Goal: Information Seeking & Learning: Learn about a topic

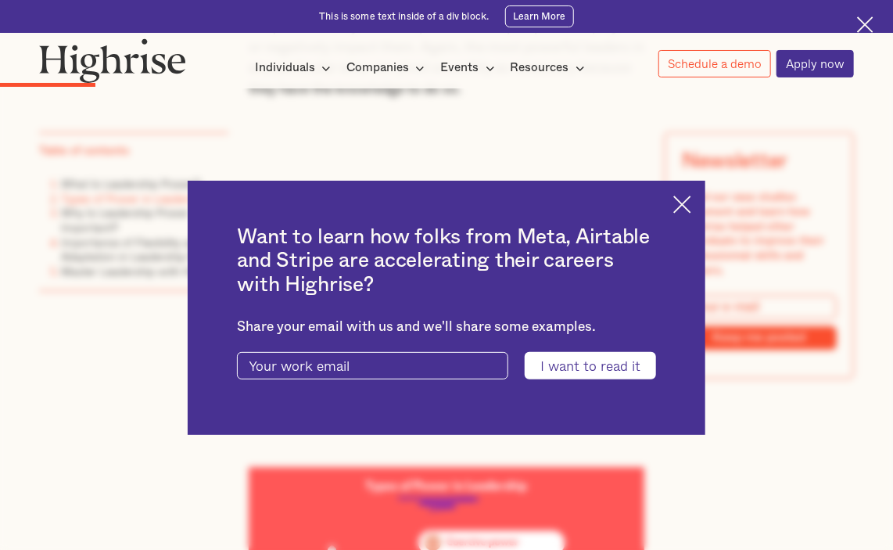
scroll to position [1721, 0]
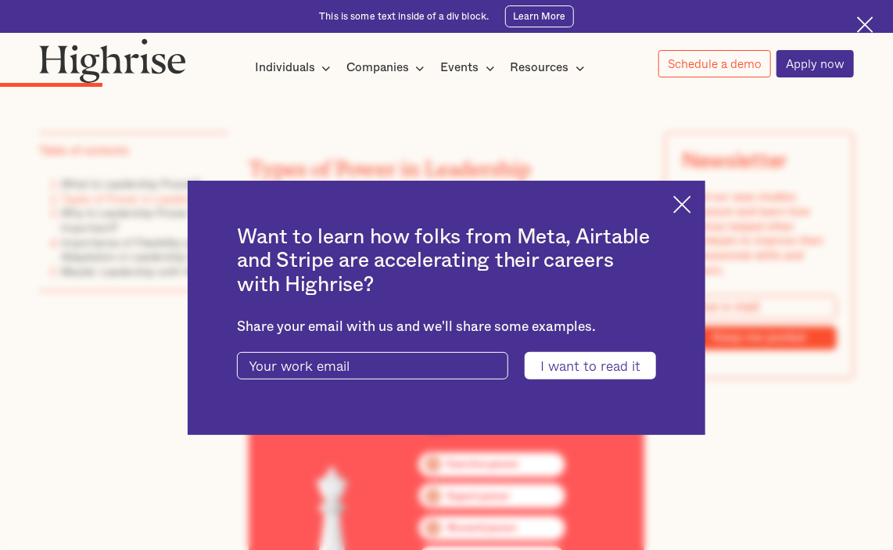
click at [692, 201] on img at bounding box center [683, 205] width 18 height 18
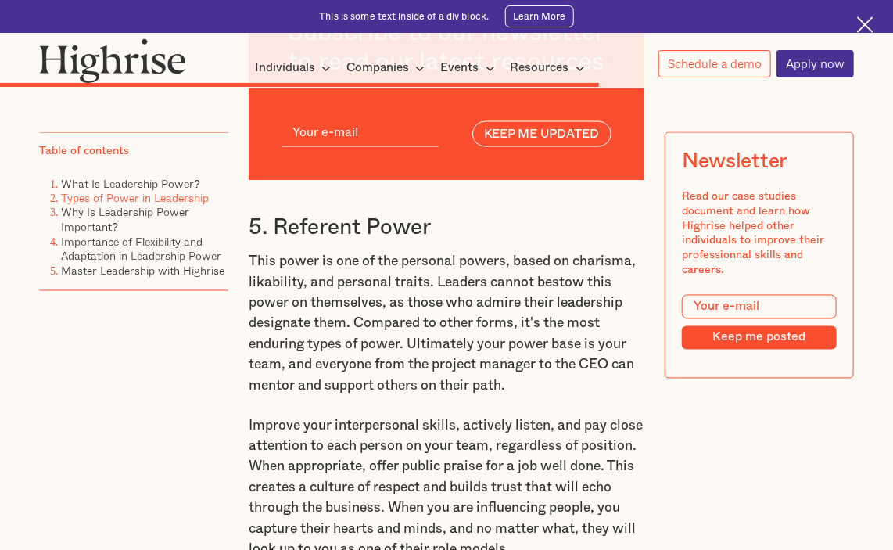
scroll to position [7589, 0]
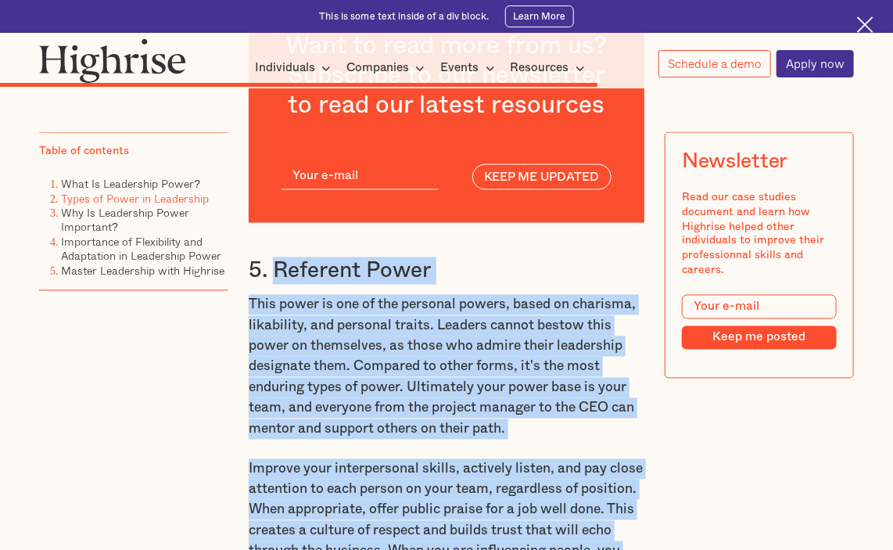
drag, startPoint x: 273, startPoint y: 154, endPoint x: 562, endPoint y: 501, distance: 451.7
copy div "Referent Power This power is one of the personal powers, based on charisma, lik…"
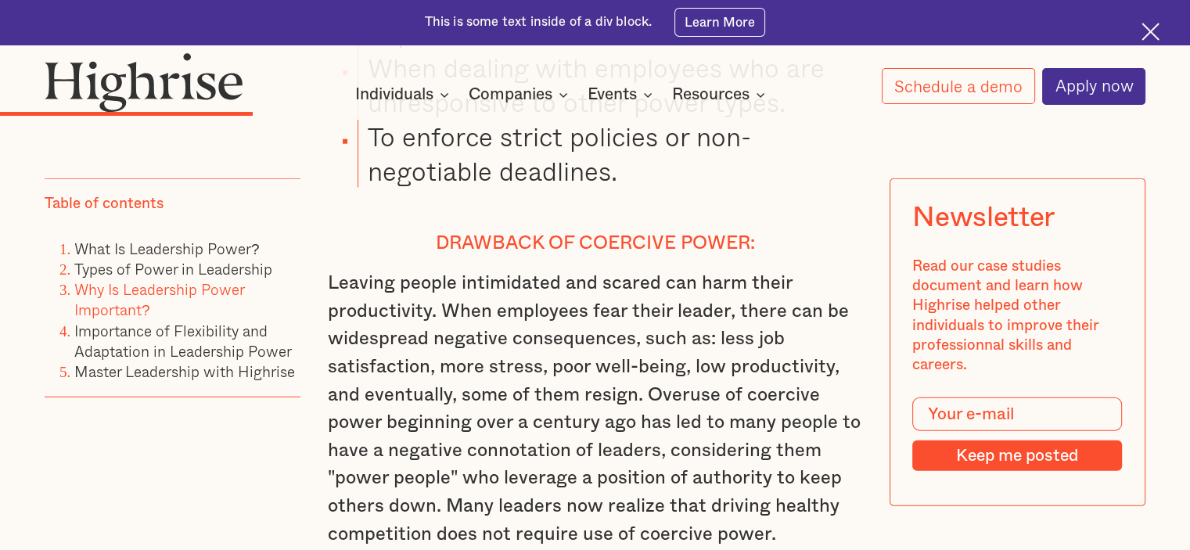
scroll to position [3990, 0]
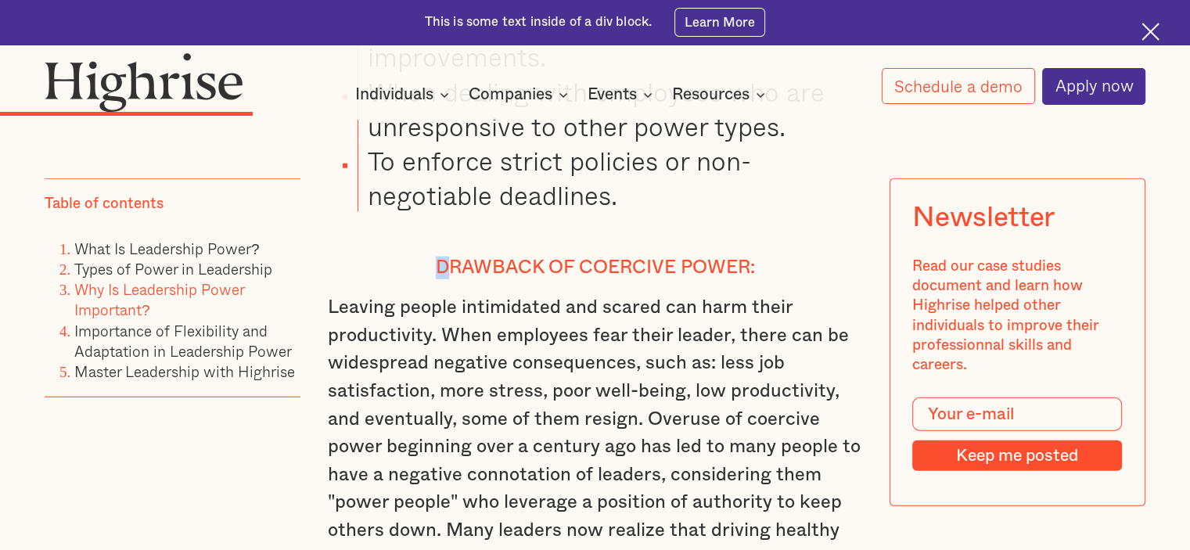
drag, startPoint x: 435, startPoint y: 198, endPoint x: 451, endPoint y: 198, distance: 15.6
click at [451, 257] on h4 "Drawback of coercive power:" at bounding box center [595, 268] width 534 height 23
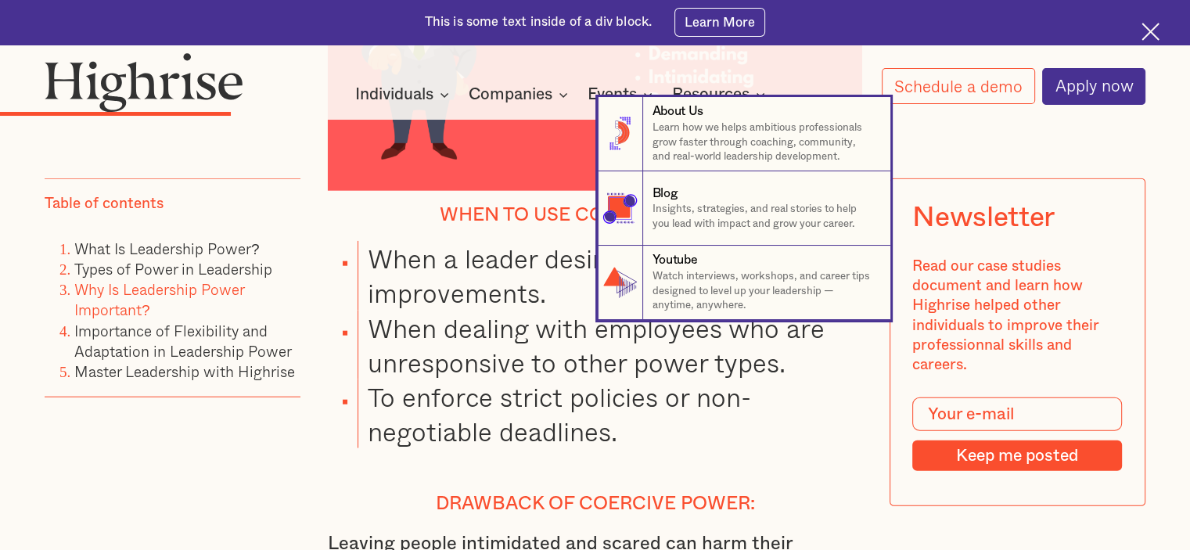
scroll to position [3677, 0]
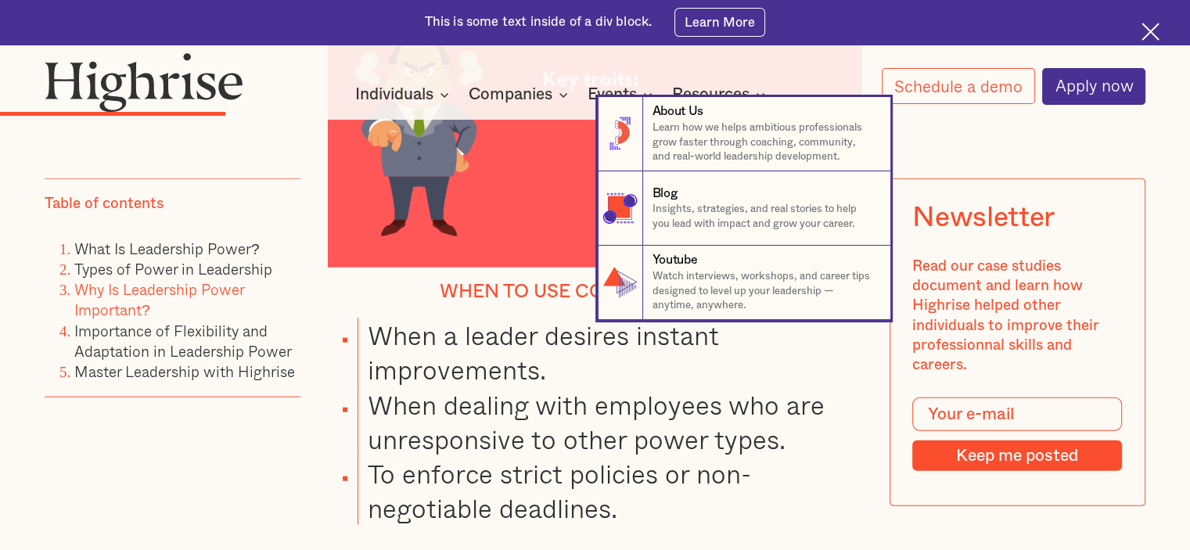
click at [480, 268] on nav "8 About Us Learn how we helps ambitious professionals grow faster through coach…" at bounding box center [595, 208] width 1190 height 223
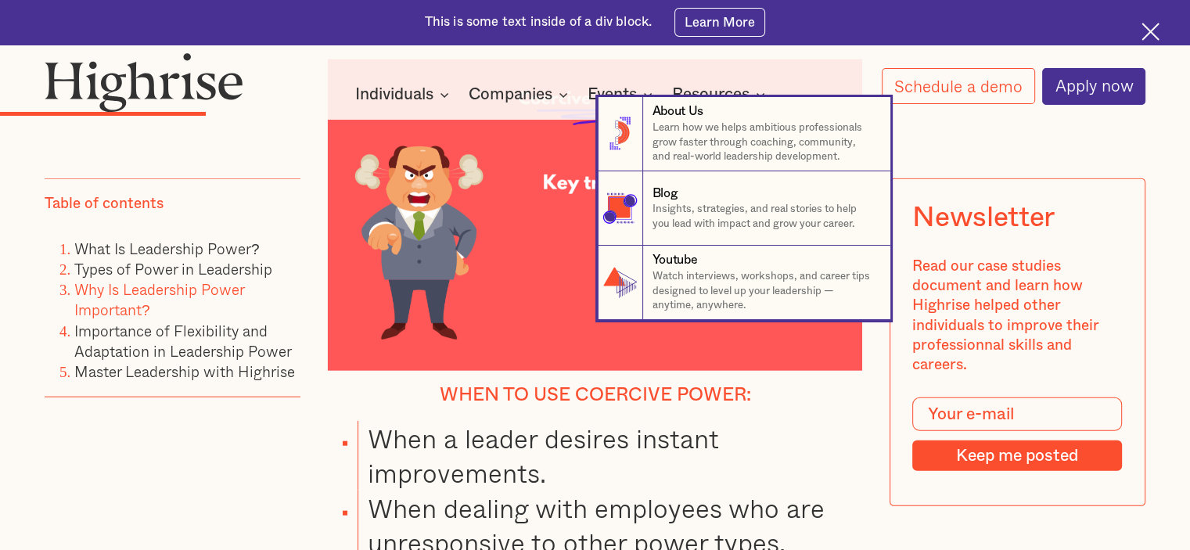
scroll to position [3442, 0]
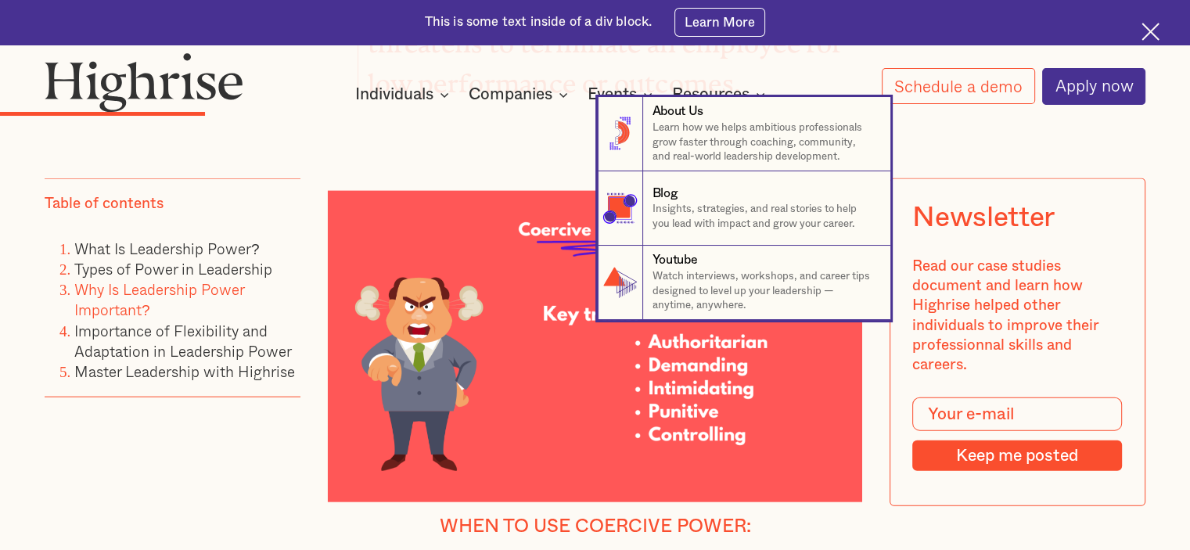
click at [472, 252] on nav "8 About Us Learn how we helps ambitious professionals grow faster through coach…" at bounding box center [595, 208] width 1190 height 223
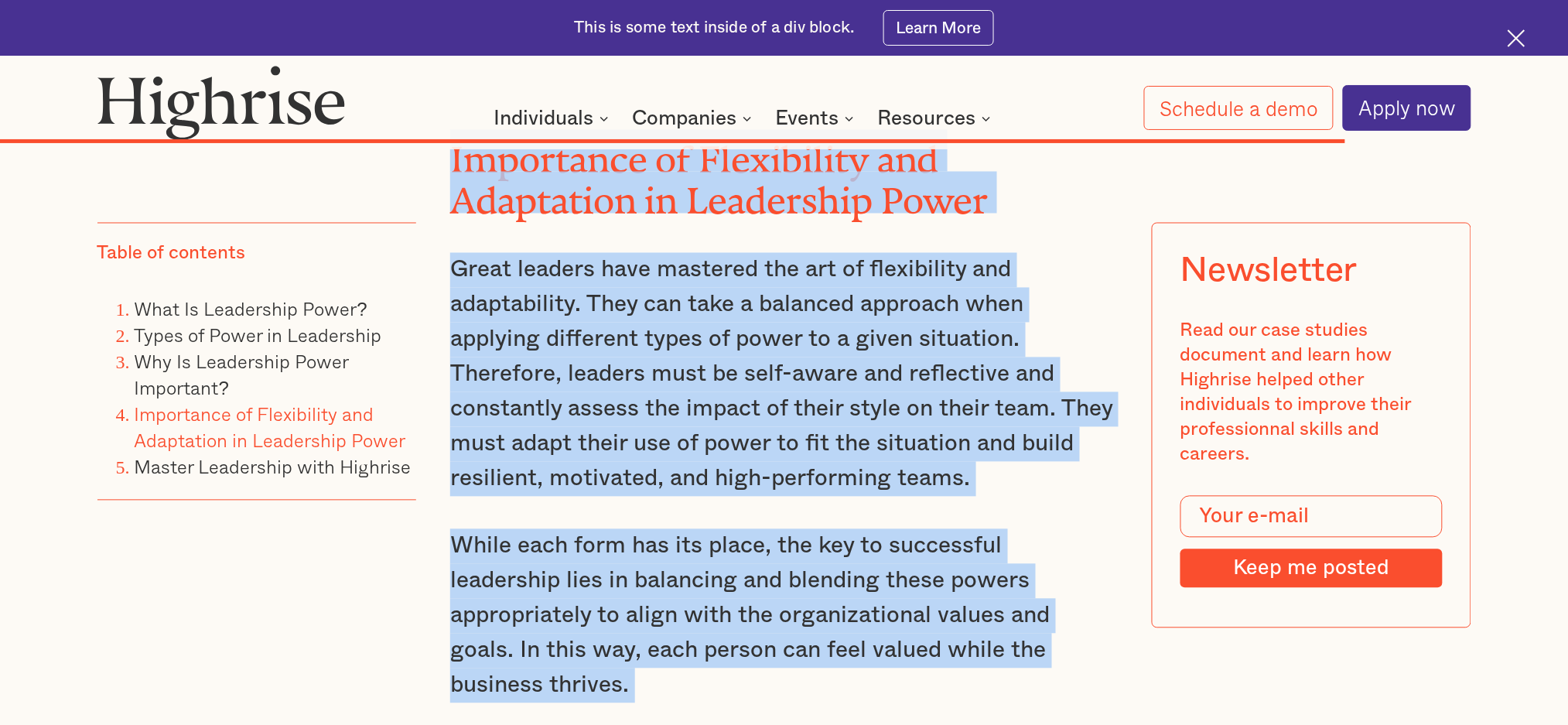
scroll to position [15900, 0]
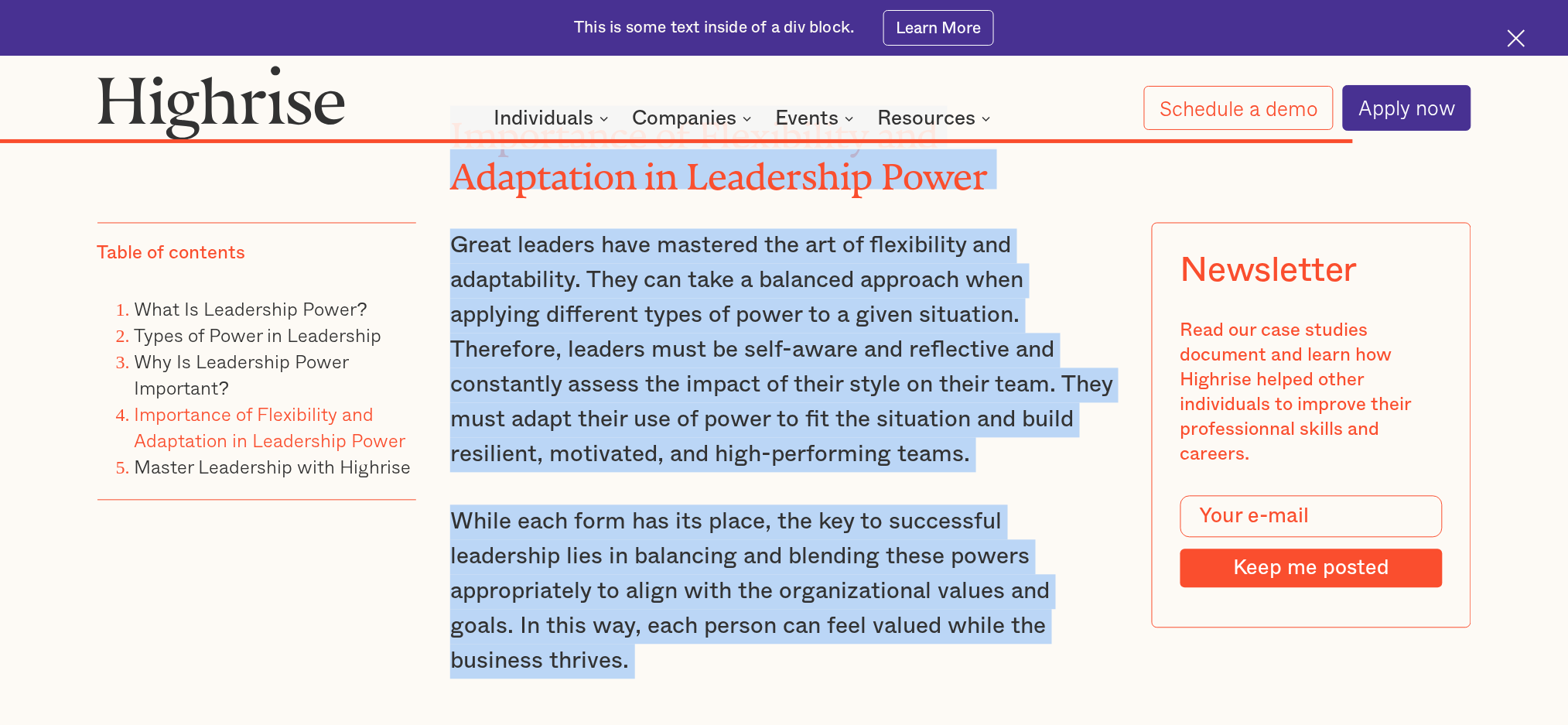
drag, startPoint x: 472, startPoint y: 357, endPoint x: 1009, endPoint y: 485, distance: 552.0
copy div "Lorem ip Dolor si Ametconsec Ad 0234, elitse doeiusmodtemp Inci Utlabo etd Magn…"
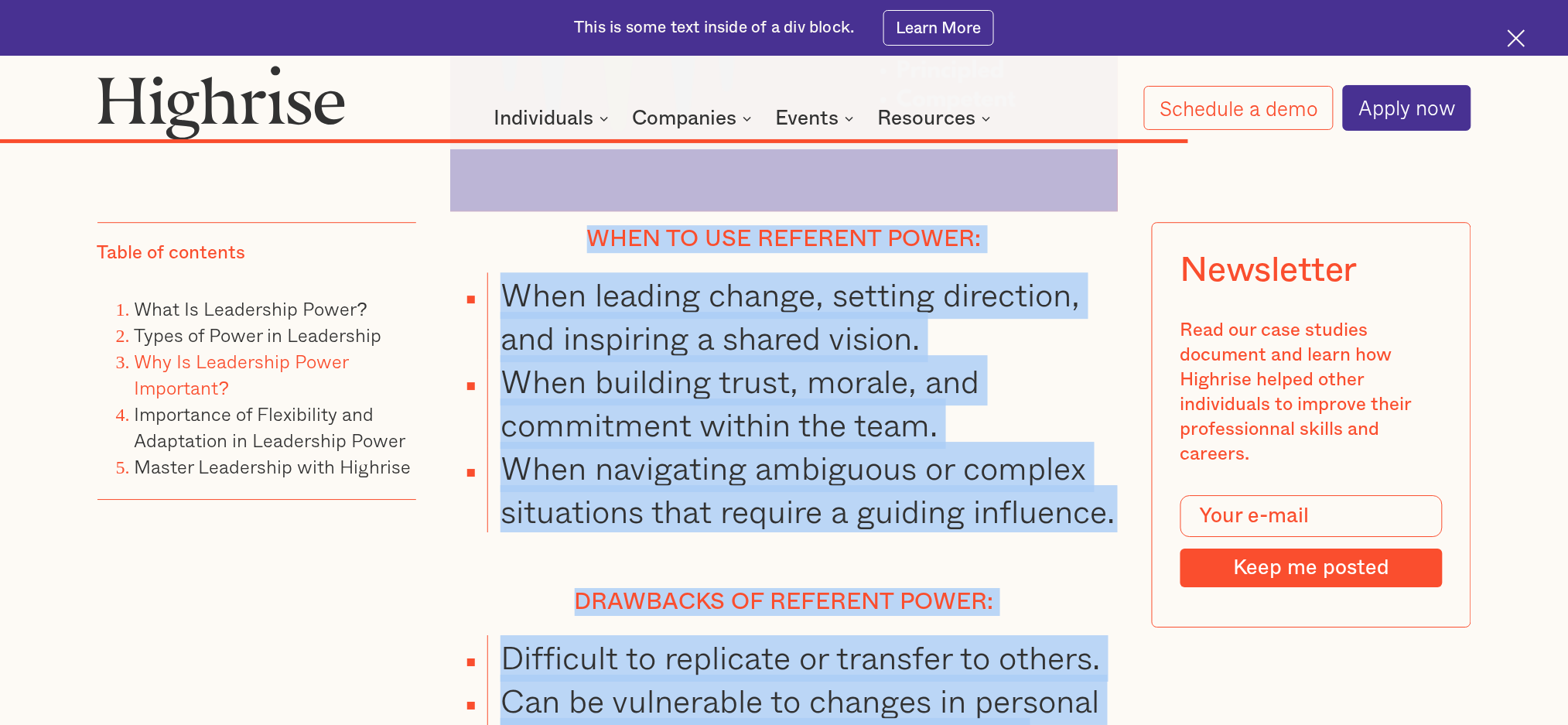
scroll to position [13835, 0]
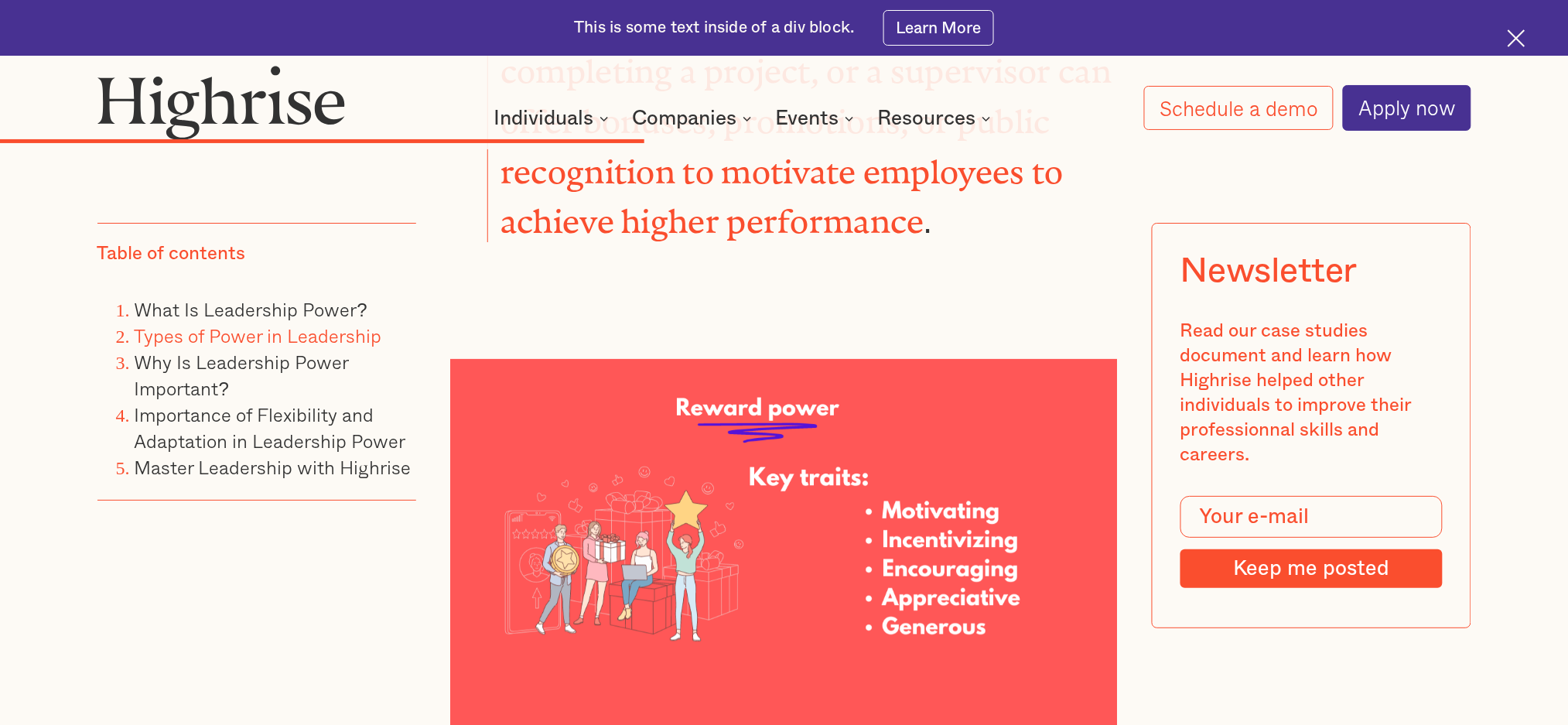
scroll to position [8264, 0]
